Goal: Task Accomplishment & Management: Manage account settings

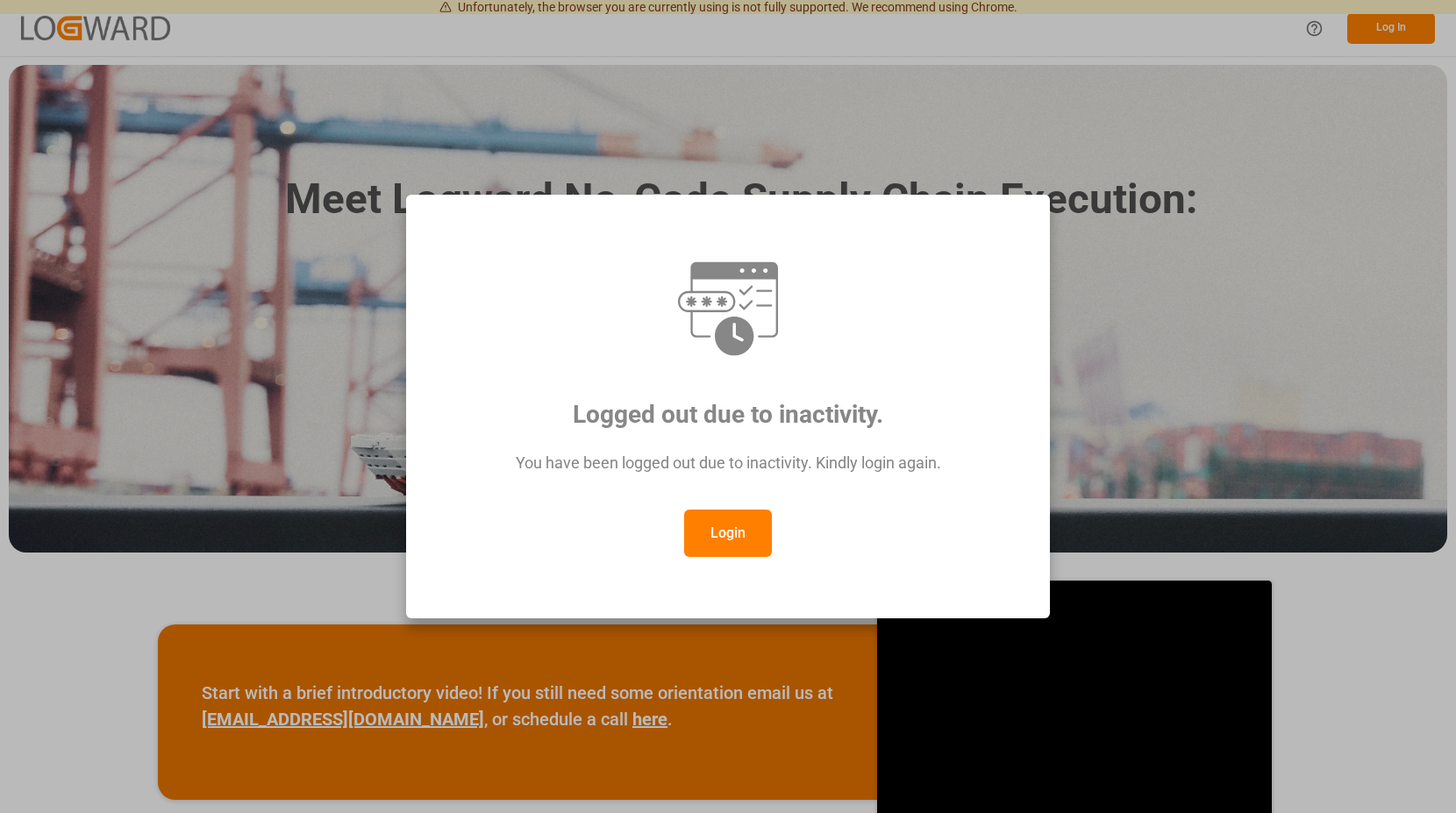
click at [738, 548] on button "Login" at bounding box center [728, 533] width 88 height 47
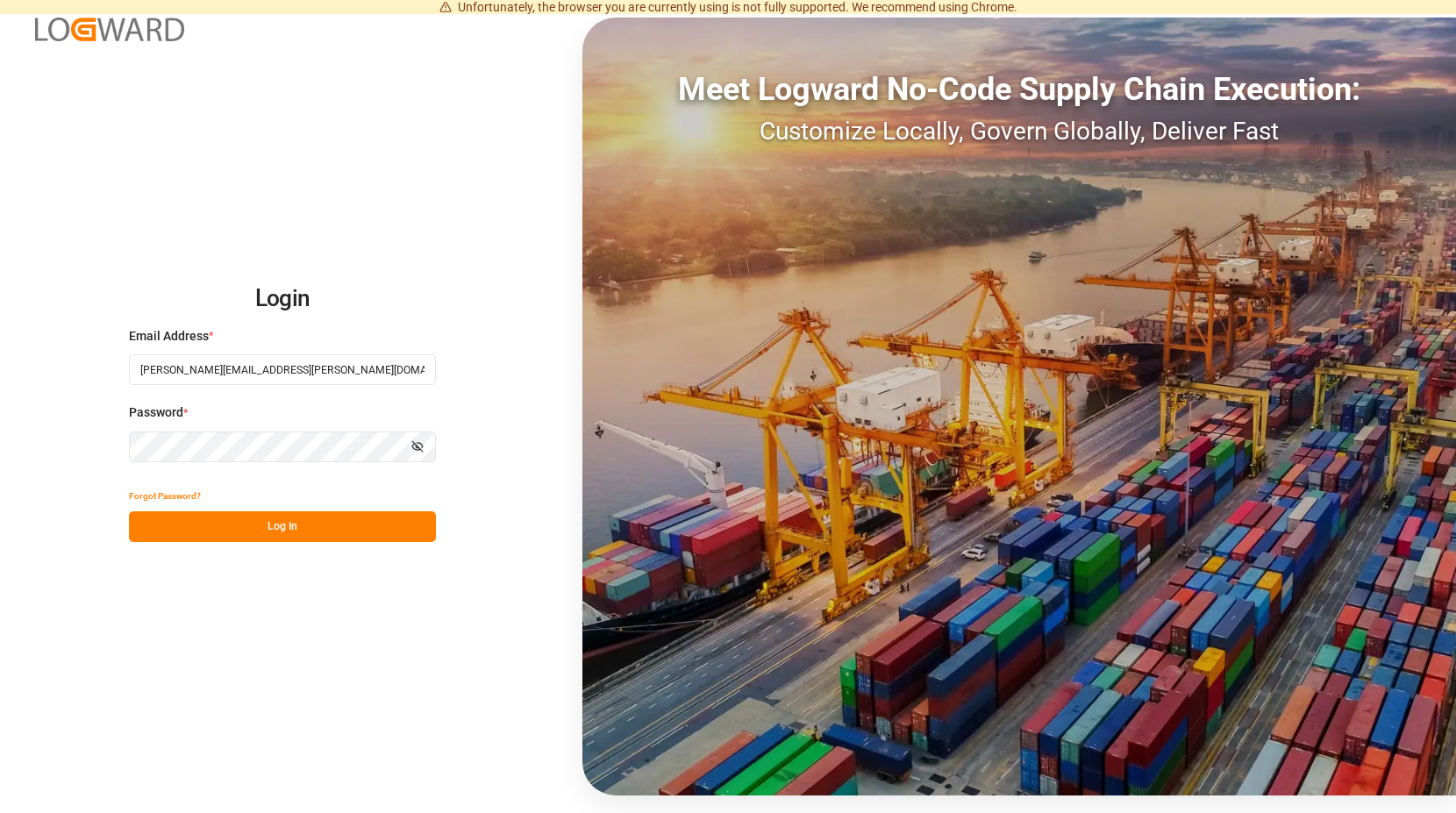
drag, startPoint x: 234, startPoint y: 524, endPoint x: 242, endPoint y: 519, distance: 9.4
click at [236, 524] on button "Log In" at bounding box center [282, 526] width 307 height 31
